Goal: Navigation & Orientation: Find specific page/section

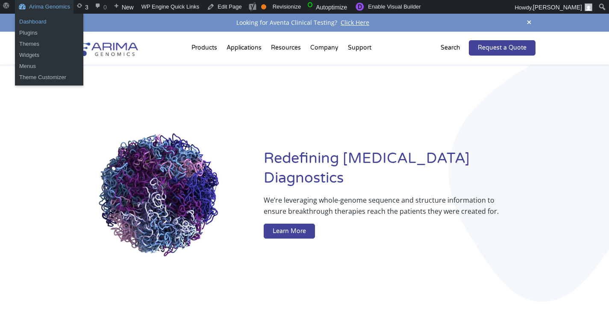
click at [33, 20] on link "Dashboard" at bounding box center [49, 21] width 68 height 11
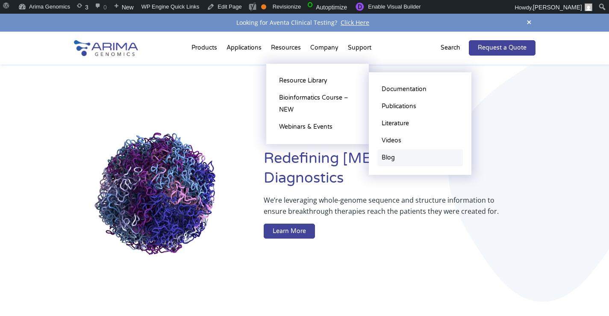
click at [397, 161] on link "Blog" at bounding box center [421, 157] width 86 height 17
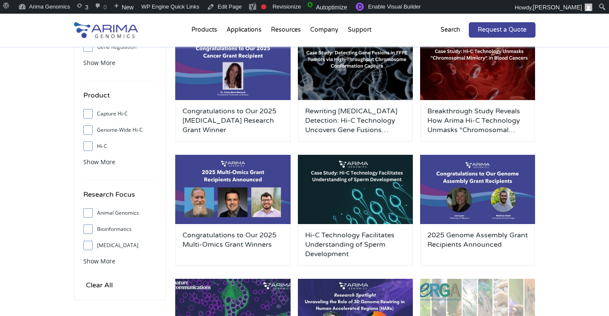
scroll to position [129, 0]
